Goal: Find specific page/section: Find specific page/section

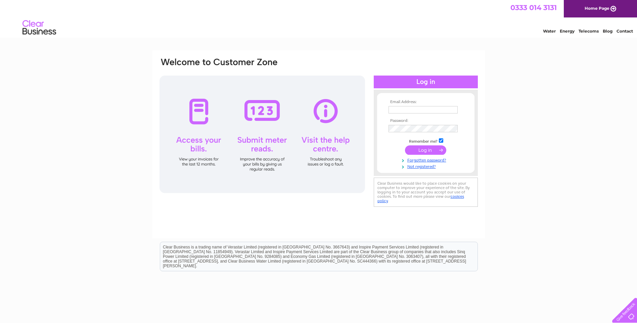
type input "[EMAIL_ADDRESS][DOMAIN_NAME]"
click at [416, 150] on input "submit" at bounding box center [425, 149] width 41 height 9
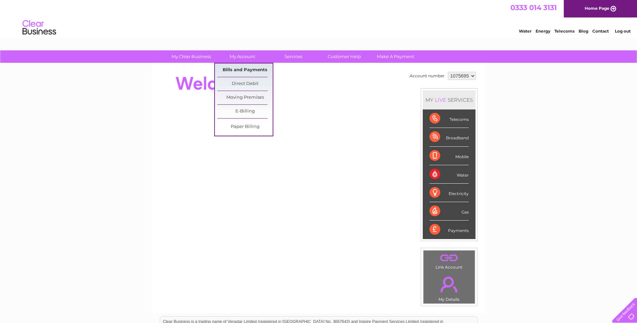
click at [241, 69] on link "Bills and Payments" at bounding box center [244, 69] width 55 height 13
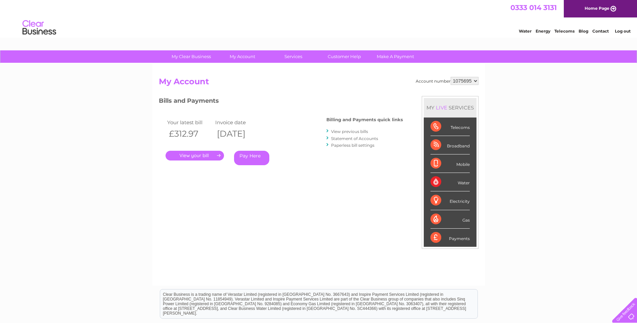
click at [206, 156] on link "." at bounding box center [195, 156] width 58 height 10
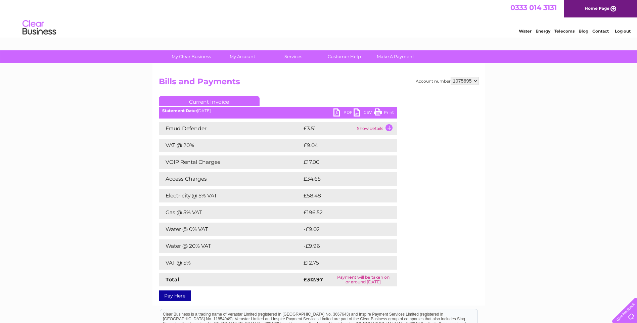
click at [344, 111] on link "PDF" at bounding box center [343, 113] width 20 height 10
